Goal: Information Seeking & Learning: Learn about a topic

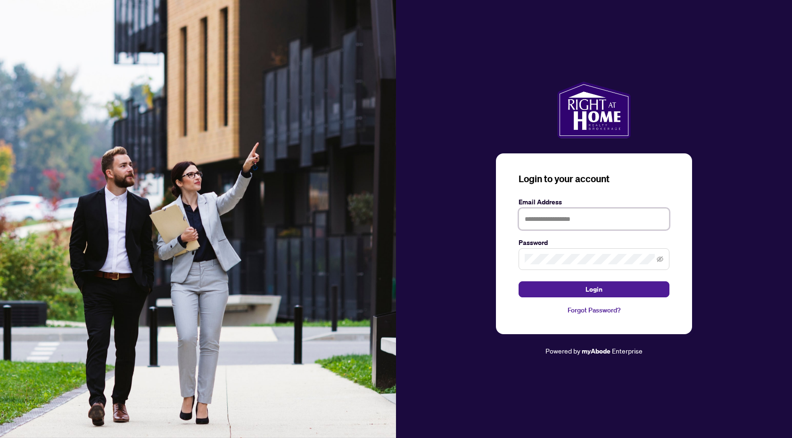
click at [593, 219] on input "text" at bounding box center [594, 219] width 151 height 22
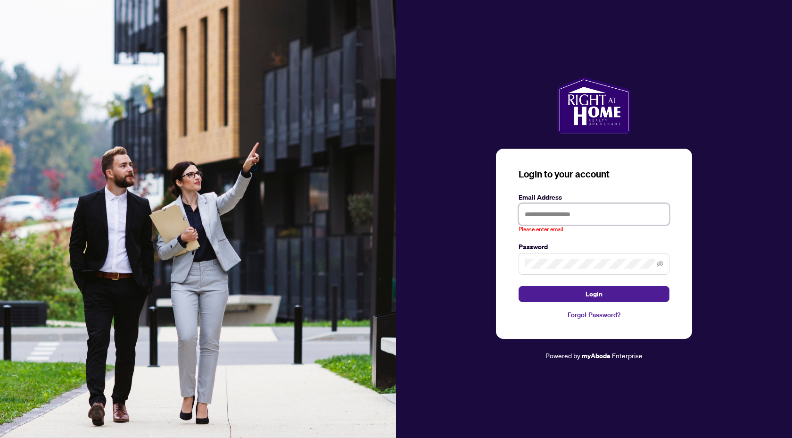
click at [552, 214] on input "text" at bounding box center [594, 214] width 151 height 22
type input "**********"
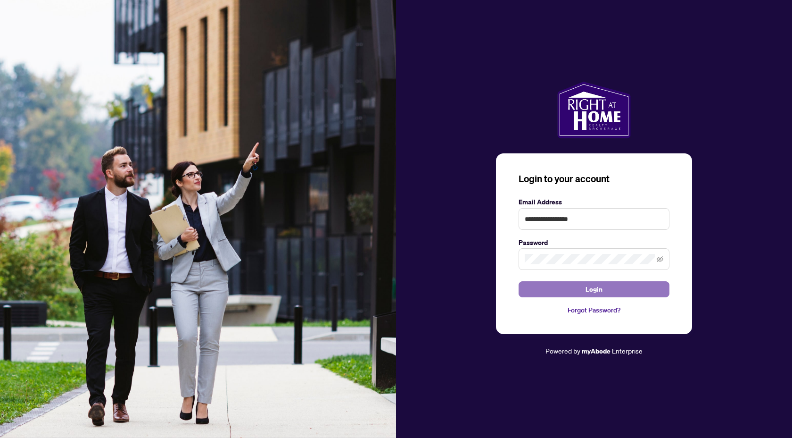
click at [604, 290] on button "Login" at bounding box center [594, 289] width 151 height 16
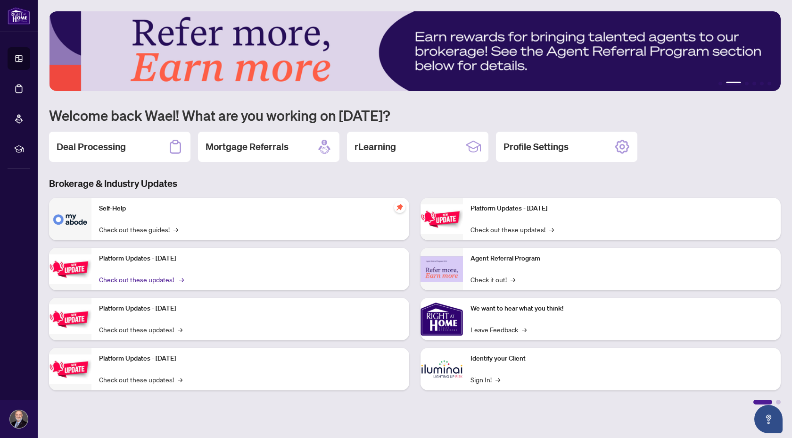
click at [118, 281] on link "Check out these updates! →" at bounding box center [140, 279] width 83 height 10
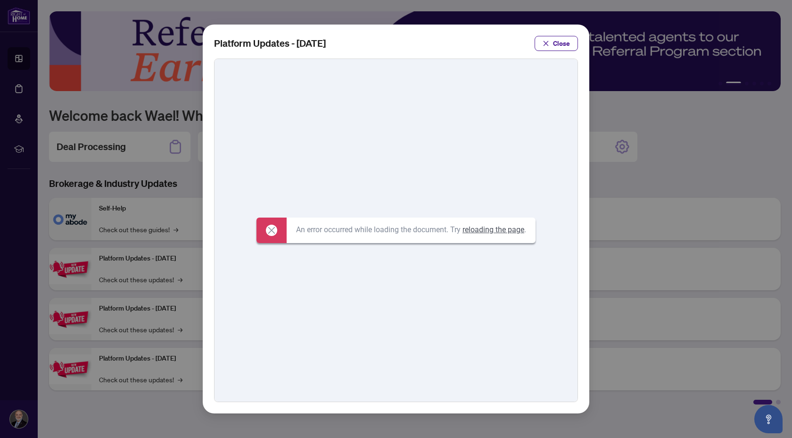
click at [504, 229] on link "reloading the page" at bounding box center [494, 229] width 62 height 9
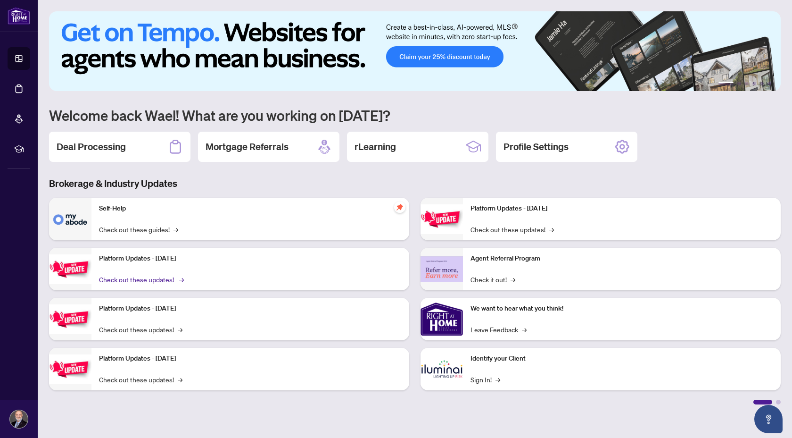
click at [170, 281] on link "Check out these updates! →" at bounding box center [140, 279] width 83 height 10
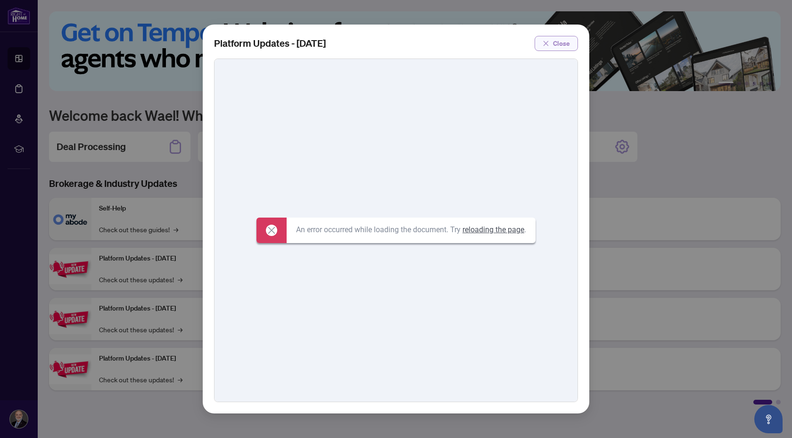
click at [549, 42] on icon "close" at bounding box center [546, 43] width 5 height 5
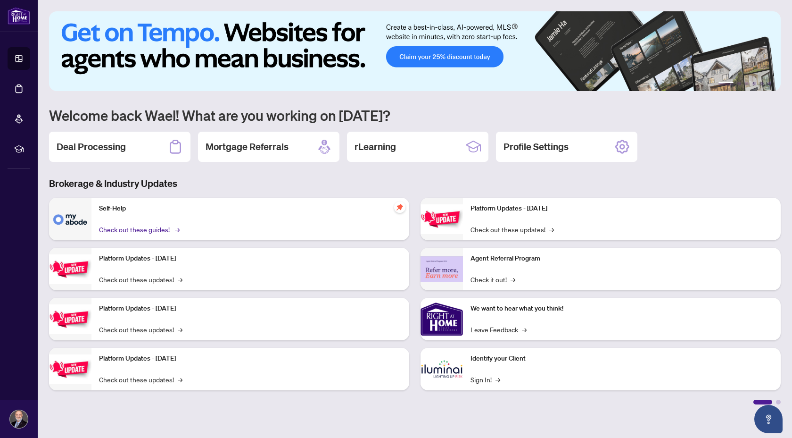
click at [146, 231] on link "Check out these guides! →" at bounding box center [138, 229] width 79 height 10
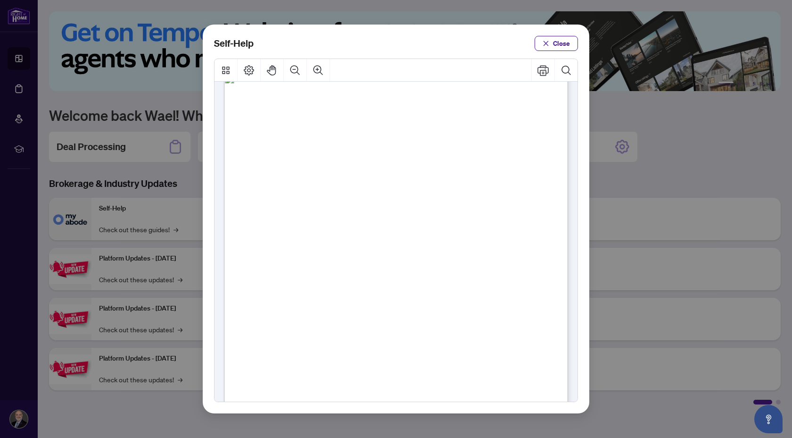
scroll to position [475, 0]
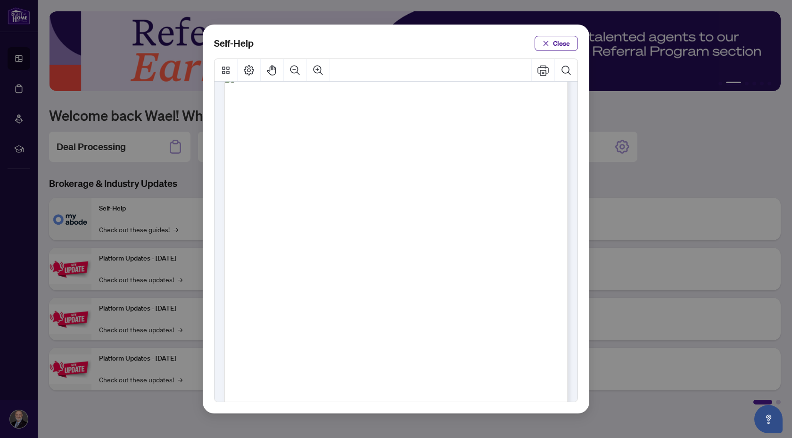
click at [418, 125] on span "PDF" at bounding box center [420, 125] width 13 height 9
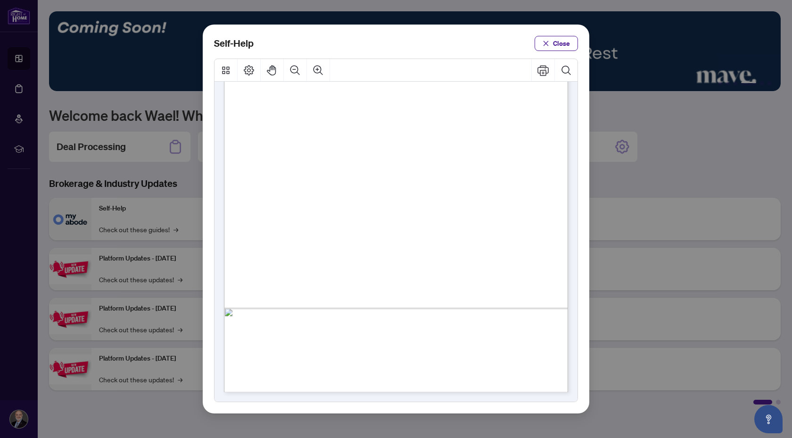
click at [385, 88] on span "PDF" at bounding box center [388, 87] width 13 height 9
